Goal: Task Accomplishment & Management: Manage account settings

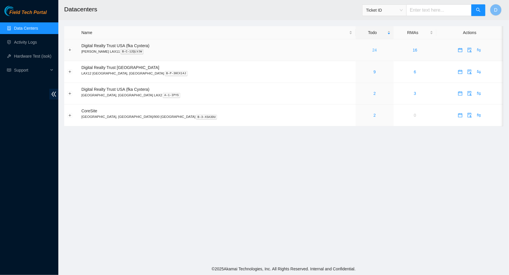
click at [372, 50] on link "24" at bounding box center [374, 50] width 5 height 5
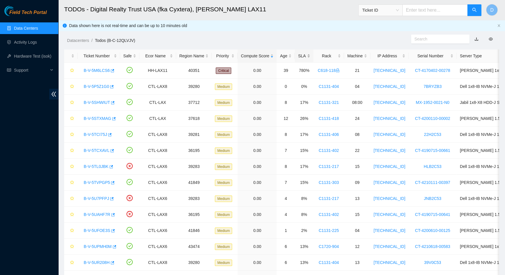
click at [301, 54] on div "SLA" at bounding box center [304, 56] width 12 height 6
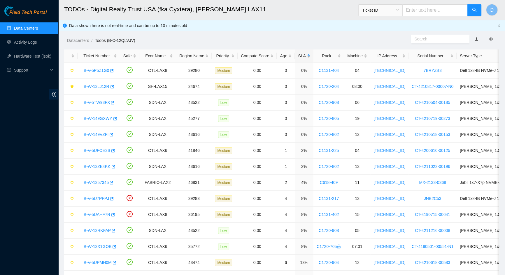
click at [301, 54] on div "SLA" at bounding box center [304, 56] width 12 height 6
